Goal: Task Accomplishment & Management: Manage account settings

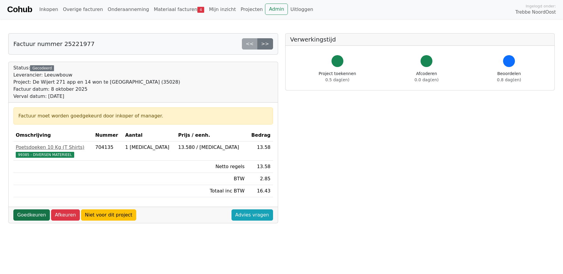
click at [33, 218] on link "Goedkeuren" at bounding box center [31, 215] width 37 height 11
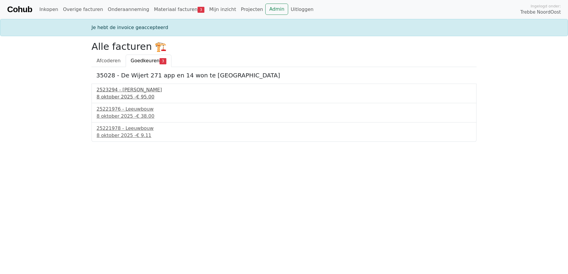
click at [116, 95] on div "8 oktober 2025 - € 95.00" at bounding box center [283, 97] width 375 height 7
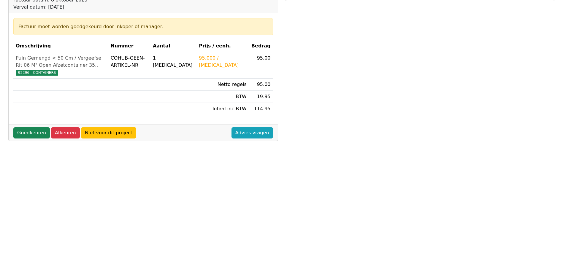
scroll to position [89, 0]
click at [18, 139] on link "Goedkeuren" at bounding box center [31, 133] width 37 height 11
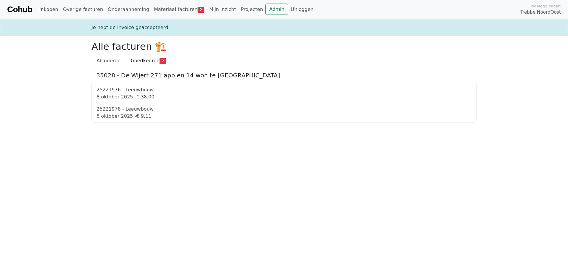
click at [135, 92] on div "25221976 - Leeuwbouw" at bounding box center [283, 89] width 375 height 7
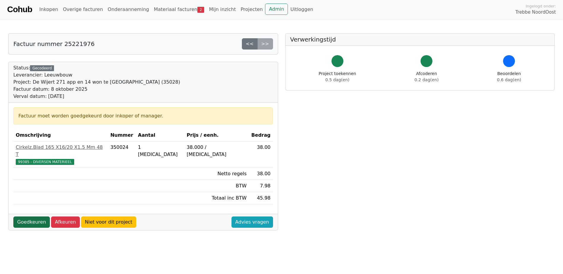
click at [35, 217] on link "Goedkeuren" at bounding box center [31, 222] width 37 height 11
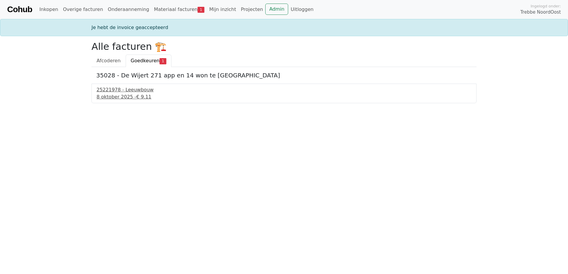
click at [107, 92] on div "25221978 - Leeuwbouw" at bounding box center [283, 89] width 375 height 7
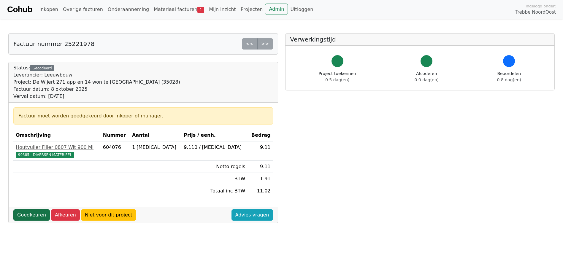
click at [30, 213] on link "Goedkeuren" at bounding box center [31, 215] width 37 height 11
